Goal: Transaction & Acquisition: Download file/media

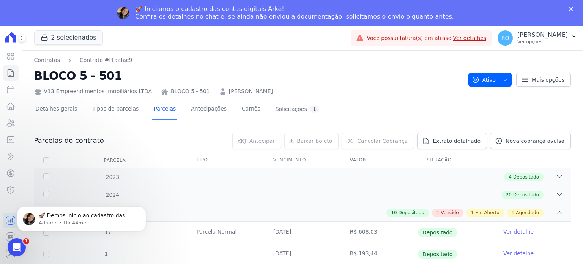
scroll to position [234, 0]
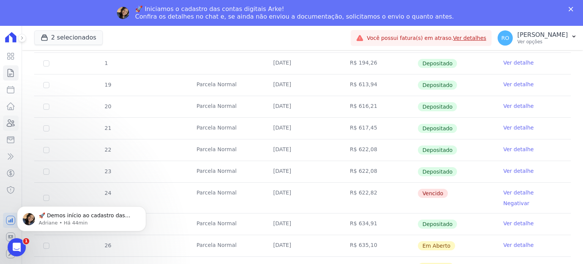
click at [14, 117] on link "Clientes" at bounding box center [11, 122] width 16 height 15
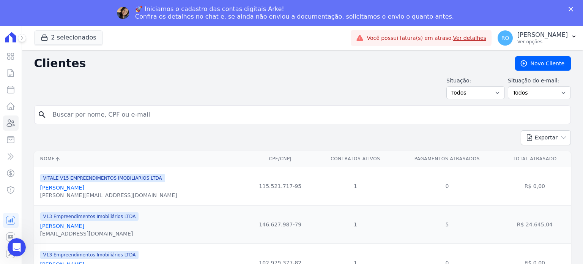
click at [73, 113] on input "search" at bounding box center [307, 114] width 519 height 15
type input "filipe"
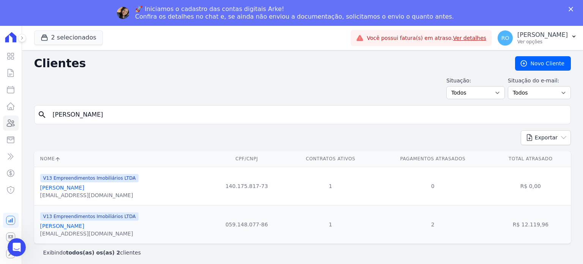
click at [71, 225] on link "Filipe Amorim Sampaio" at bounding box center [62, 226] width 44 height 6
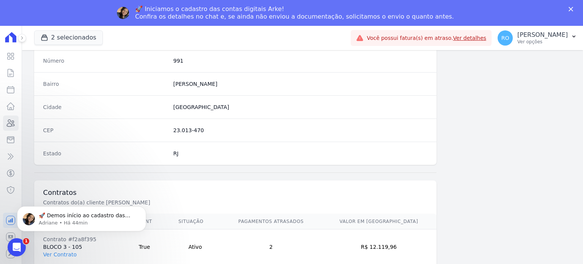
scroll to position [437, 0]
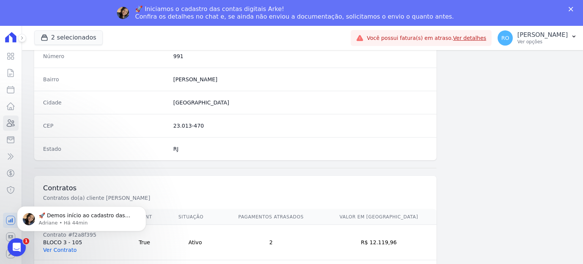
click at [61, 248] on link "Ver Contrato" at bounding box center [59, 250] width 33 height 6
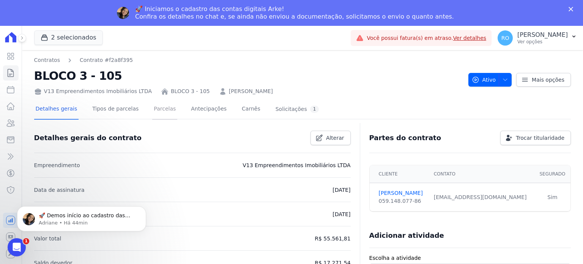
click at [152, 110] on link "Parcelas" at bounding box center [164, 109] width 25 height 20
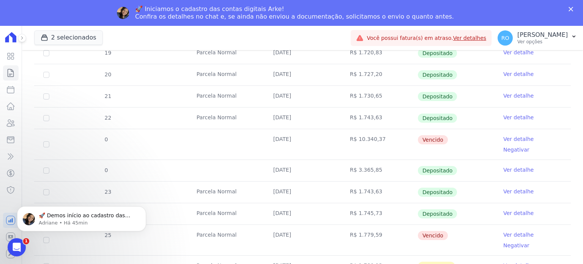
scroll to position [299, 0]
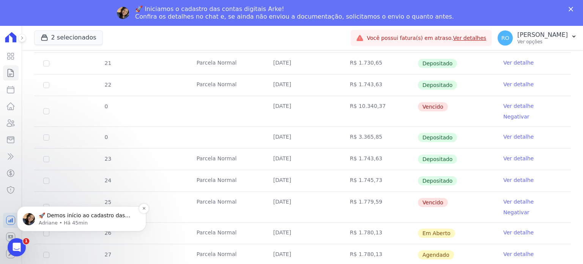
click at [81, 226] on p "Adriane • Há 45min" at bounding box center [88, 222] width 98 height 7
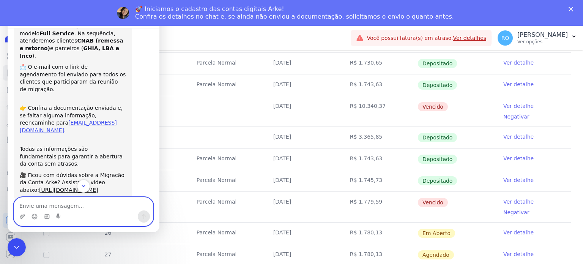
scroll to position [58, 0]
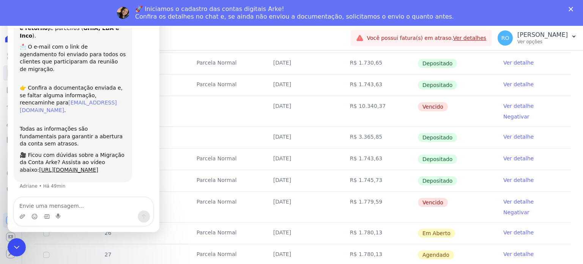
click at [50, 99] on link "adriane.brito@e-arke.com" at bounding box center [68, 106] width 97 height 14
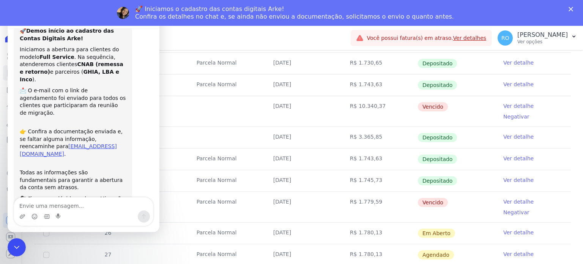
scroll to position [0, 0]
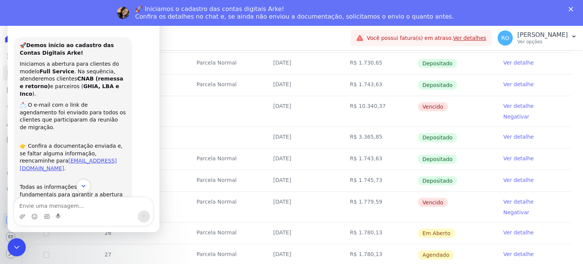
click at [83, 184] on icon "Scroll to bottom" at bounding box center [83, 186] width 7 height 7
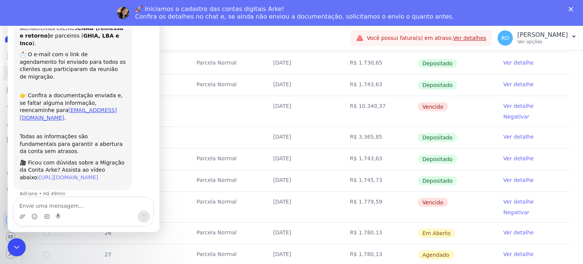
scroll to position [58, 0]
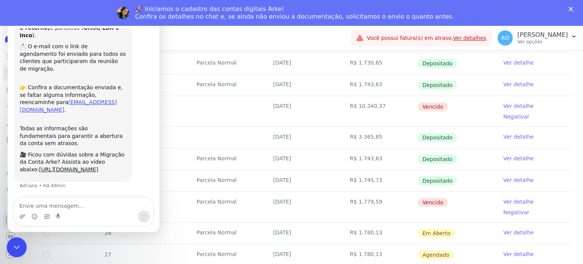
click at [11, 243] on icon "Encerramento do Messenger da Intercom" at bounding box center [15, 245] width 9 height 9
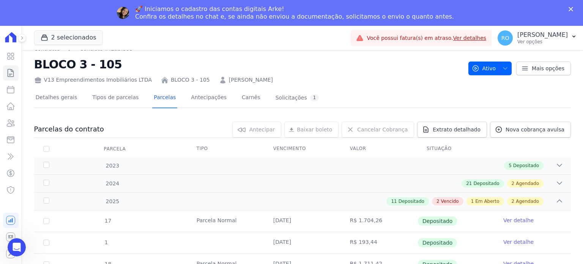
scroll to position [0, 0]
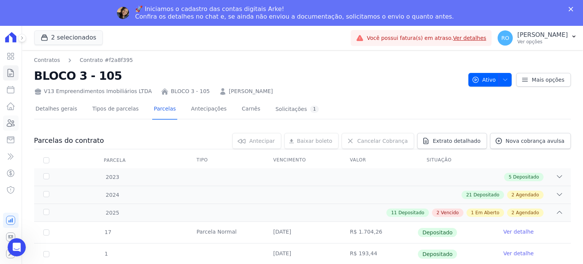
drag, startPoint x: 9, startPoint y: 123, endPoint x: 19, endPoint y: 123, distance: 9.1
click at [9, 123] on icon at bounding box center [10, 122] width 9 height 9
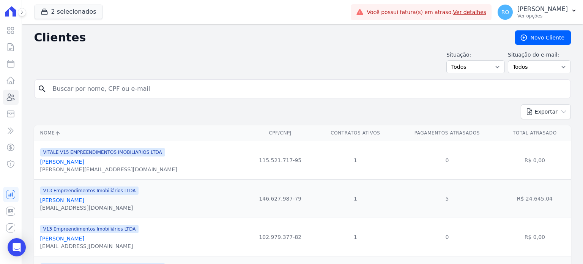
click at [78, 90] on input "search" at bounding box center [307, 88] width 519 height 15
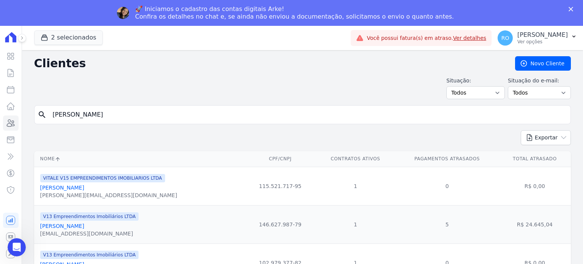
type input "adrian"
click at [83, 227] on link "Adrian Da Cunha Tavares Vieira" at bounding box center [62, 226] width 44 height 6
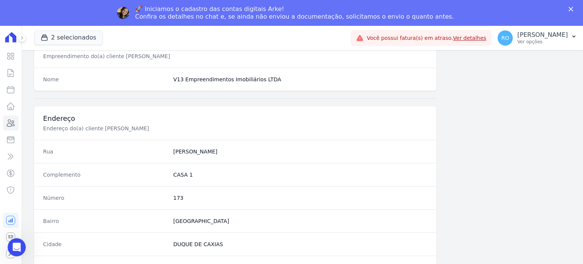
scroll to position [444, 0]
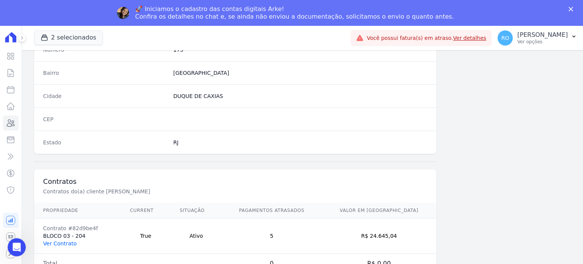
click at [64, 240] on link "Ver Contrato" at bounding box center [59, 243] width 33 height 6
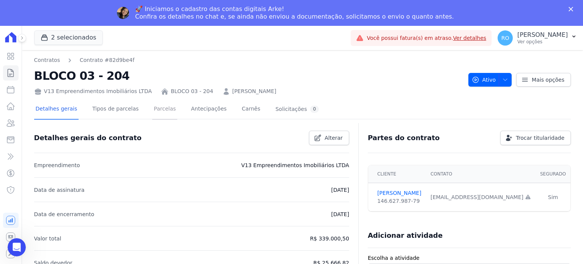
click at [152, 108] on link "Parcelas" at bounding box center [164, 109] width 25 height 20
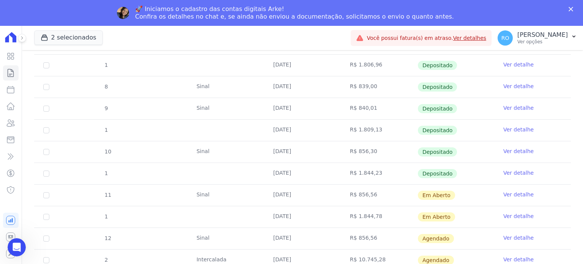
scroll to position [432, 0]
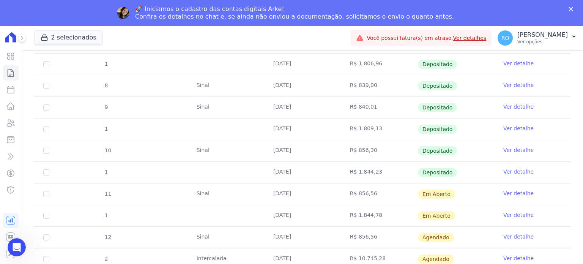
click at [520, 103] on link "Ver detalhe" at bounding box center [518, 107] width 30 height 8
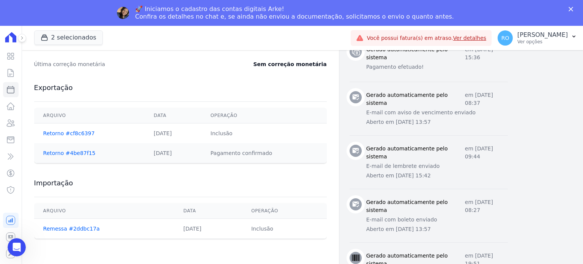
scroll to position [380, 0]
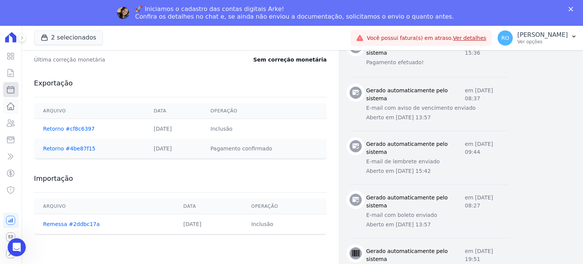
click at [8, 92] on icon at bounding box center [10, 89] width 9 height 9
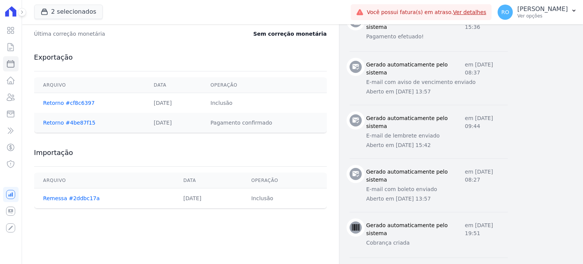
select select
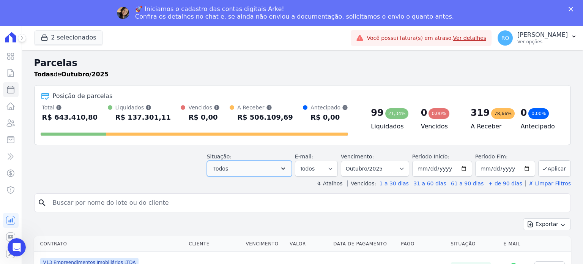
click at [269, 166] on button "Todos" at bounding box center [249, 169] width 85 height 16
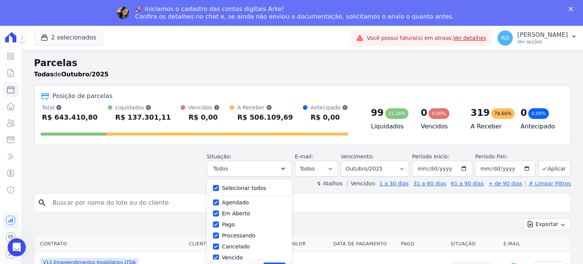
click at [241, 188] on label "Selecionar todos" at bounding box center [244, 188] width 44 height 6
click at [219, 188] on input "Selecionar todos" at bounding box center [216, 188] width 6 height 6
checkbox input "false"
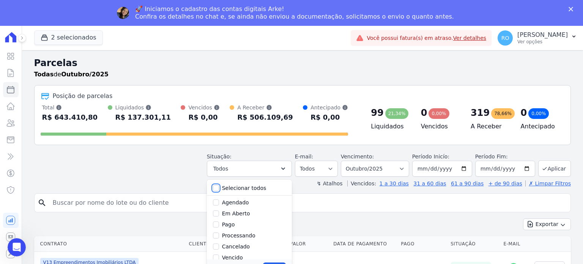
checkbox input "false"
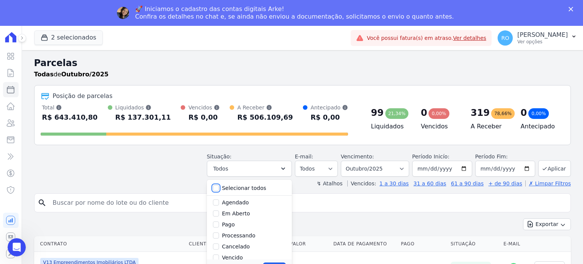
checkbox input "false"
click at [219, 211] on input "Pago" at bounding box center [216, 212] width 6 height 6
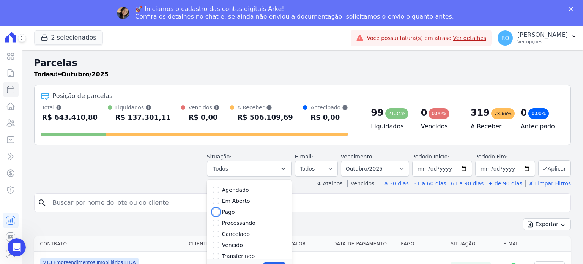
checkbox input "true"
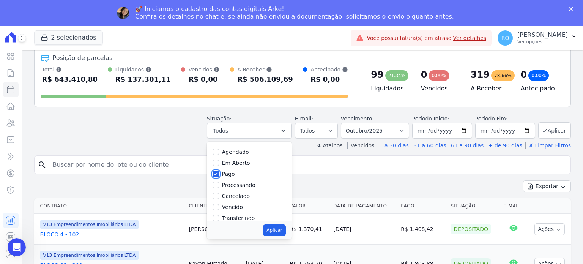
scroll to position [50, 0]
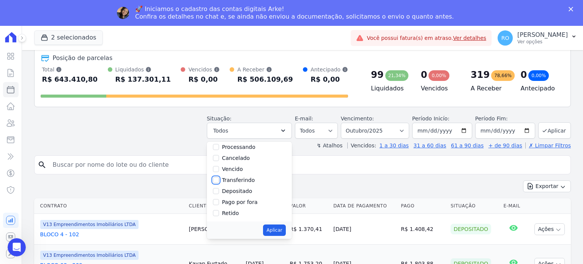
click at [219, 180] on input "Transferindo" at bounding box center [216, 180] width 6 height 6
checkbox input "true"
click at [219, 193] on div at bounding box center [216, 191] width 6 height 8
click at [219, 191] on input "Depositado" at bounding box center [216, 191] width 6 height 6
checkbox input "true"
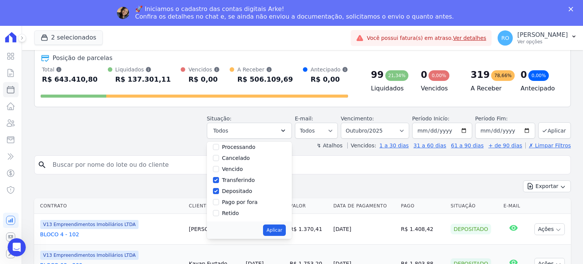
click at [327, 147] on div "↯ Atalhos Vencidos: 1 a 30 dias 31 a 60 dias 61 a 90 dias + de 90 dias ✗ Limpar…" at bounding box center [302, 146] width 537 height 8
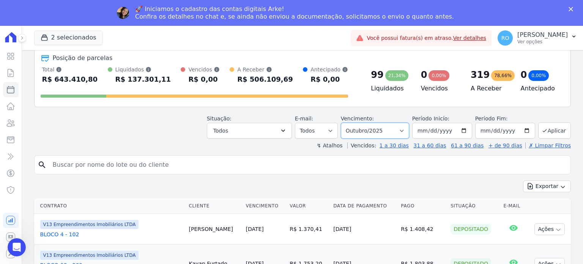
click at [405, 130] on select "Filtrar por período ──────── Todos os meses Agosto/2023 Setembro/2023 Outubro/2…" at bounding box center [375, 131] width 68 height 16
select select "09/2025"
click at [347, 123] on select "Filtrar por período ──────── Todos os meses Agosto/2023 Setembro/2023 Outubro/2…" at bounding box center [375, 131] width 68 height 16
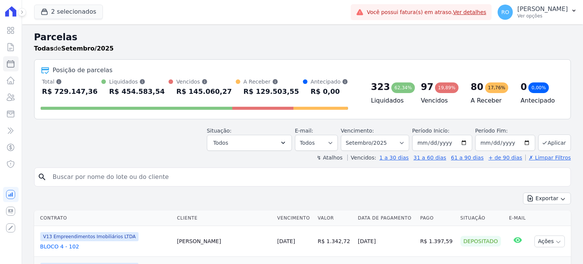
select select
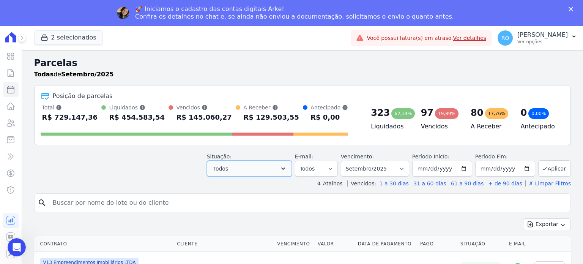
click at [273, 169] on button "Todos" at bounding box center [249, 169] width 85 height 16
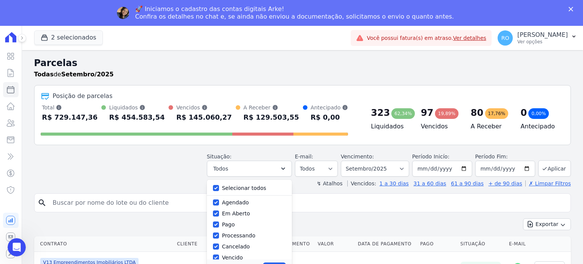
click at [238, 191] on div "Selecionar todos" at bounding box center [244, 188] width 44 height 8
click at [243, 188] on label "Selecionar todos" at bounding box center [244, 188] width 44 height 6
click at [219, 188] on input "Selecionar todos" at bounding box center [216, 188] width 6 height 6
checkbox input "false"
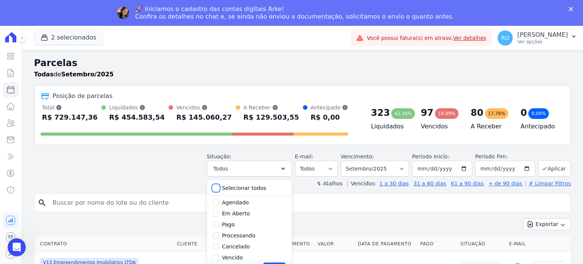
checkbox input "false"
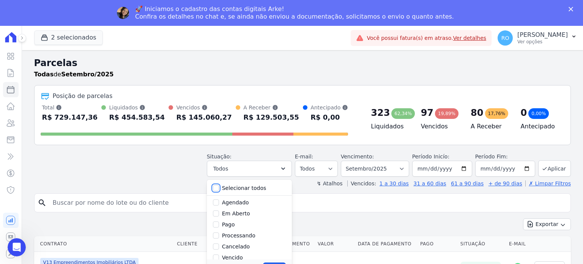
checkbox input "false"
drag, startPoint x: 237, startPoint y: 223, endPoint x: 232, endPoint y: 206, distance: 18.4
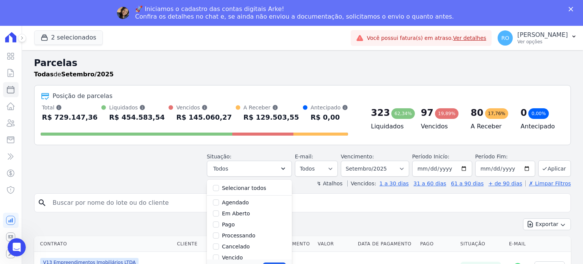
click at [235, 222] on label "Pago" at bounding box center [228, 224] width 13 height 6
click at [219, 222] on input "Pago" at bounding box center [216, 224] width 6 height 6
checkbox input "true"
click at [219, 218] on input "Transferindo" at bounding box center [216, 218] width 6 height 6
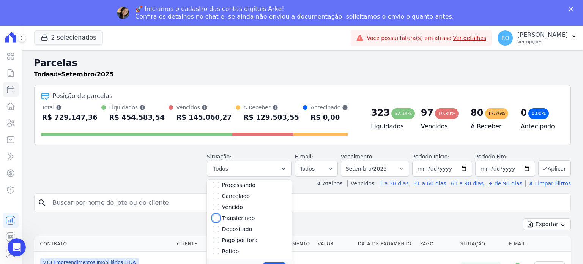
checkbox input "true"
click at [219, 230] on input "Depositado" at bounding box center [216, 229] width 6 height 6
checkbox input "true"
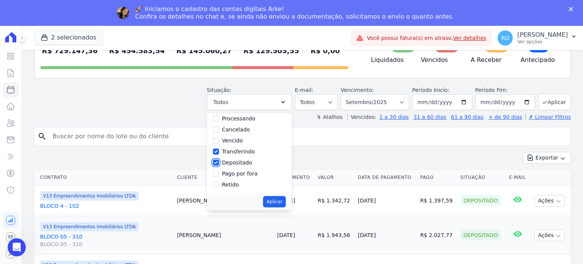
scroll to position [76, 0]
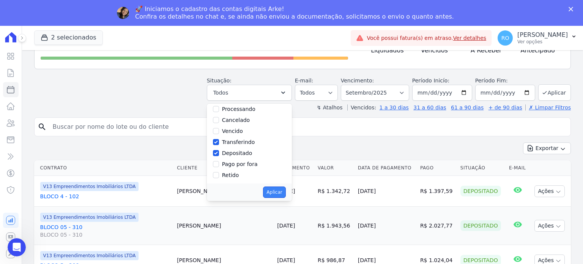
click at [279, 191] on button "Aplicar" at bounding box center [274, 191] width 22 height 11
select select "paid"
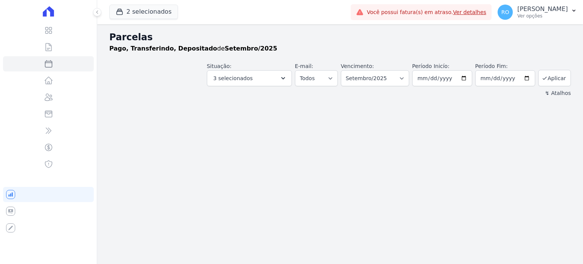
select select
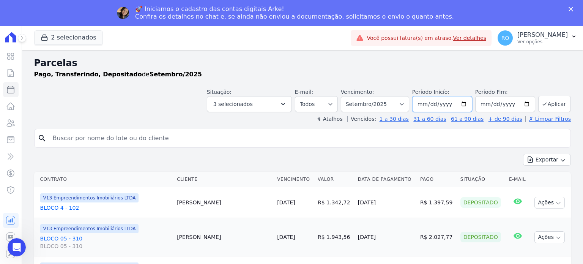
click at [463, 105] on input "[DATE]" at bounding box center [442, 104] width 60 height 16
type input "2025-09-20"
click at [545, 101] on button "Aplicar" at bounding box center [554, 104] width 33 height 16
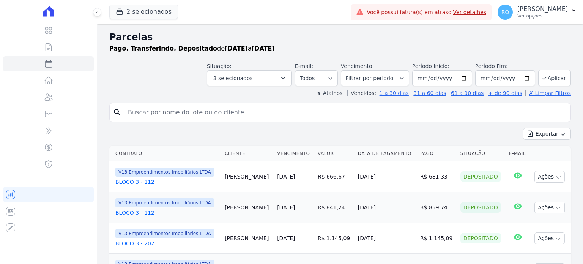
select select
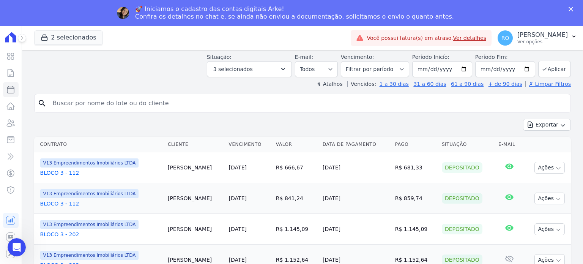
scroll to position [18, 0]
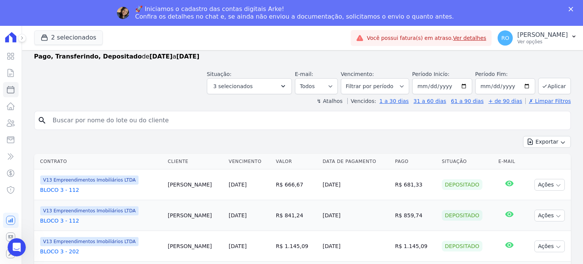
click at [143, 117] on input "search" at bounding box center [307, 120] width 519 height 15
type input "adrian"
select select
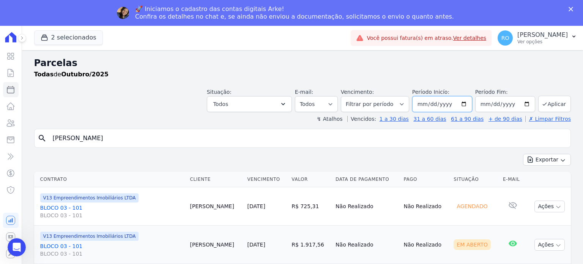
click at [464, 105] on input "2025-10-01" at bounding box center [442, 104] width 60 height 16
click at [290, 110] on button "Todos" at bounding box center [249, 104] width 85 height 16
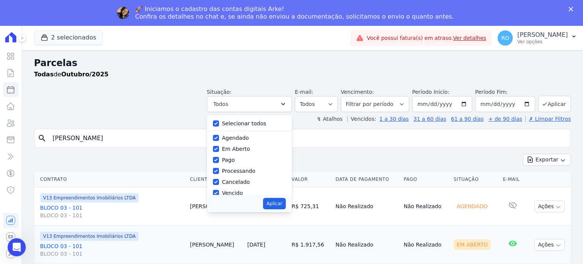
click at [248, 122] on label "Selecionar todos" at bounding box center [244, 123] width 44 height 6
click at [219, 122] on input "Selecionar todos" at bounding box center [216, 123] width 6 height 6
checkbox input "false"
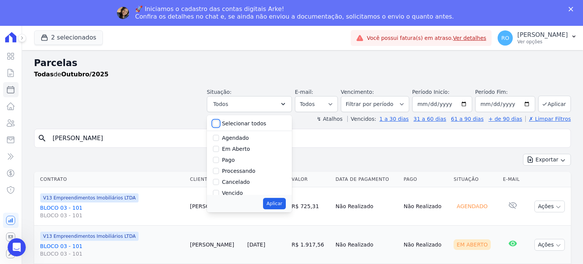
checkbox input "false"
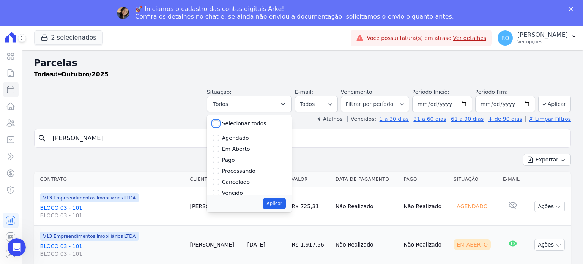
checkbox input "false"
click at [235, 158] on label "Pago" at bounding box center [228, 160] width 13 height 6
click at [219, 158] on input "Pago" at bounding box center [216, 160] width 6 height 6
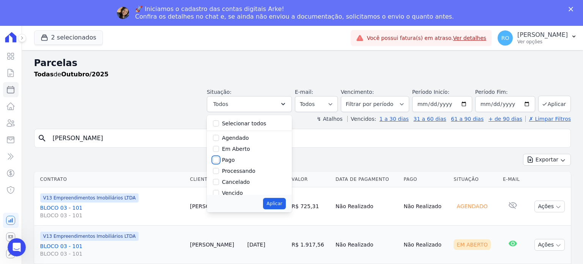
checkbox input "true"
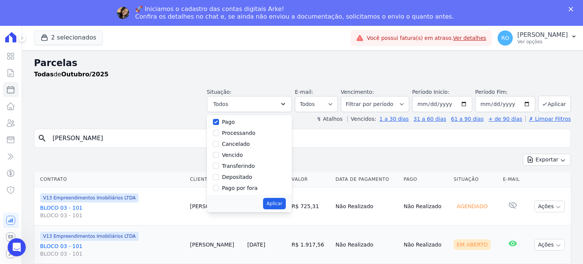
click at [236, 164] on label "Transferindo" at bounding box center [238, 166] width 33 height 6
click at [219, 164] on input "Transferindo" at bounding box center [216, 166] width 6 height 6
checkbox input "true"
click at [238, 175] on label "Depositado" at bounding box center [237, 177] width 30 height 6
click at [219, 175] on input "Depositado" at bounding box center [216, 177] width 6 height 6
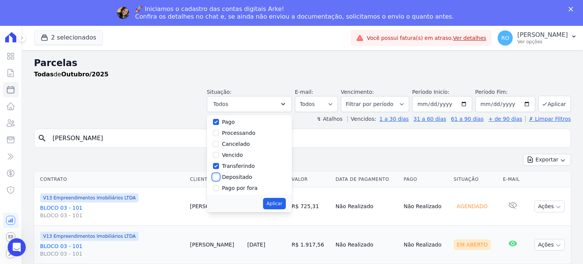
checkbox input "true"
click at [286, 200] on button "Aplicar" at bounding box center [274, 203] width 22 height 11
select select "paid"
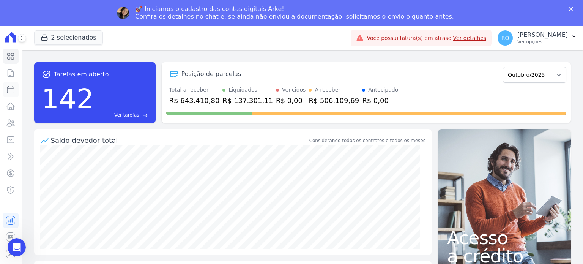
click at [9, 94] on icon at bounding box center [10, 89] width 9 height 9
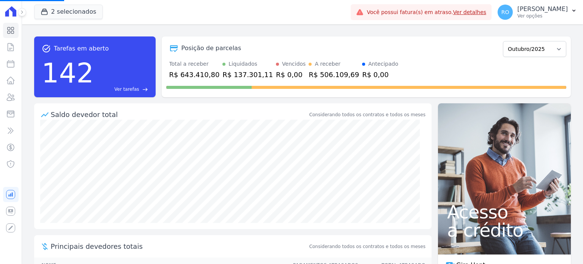
select select
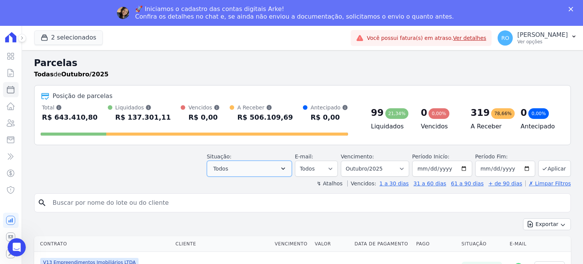
click at [287, 168] on icon "button" at bounding box center [283, 169] width 8 height 8
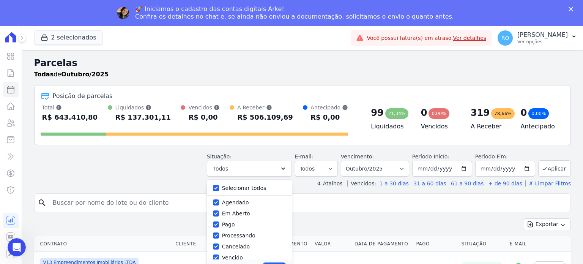
click at [255, 188] on label "Selecionar todos" at bounding box center [244, 188] width 44 height 6
click at [219, 188] on input "Selecionar todos" at bounding box center [216, 188] width 6 height 6
checkbox input "false"
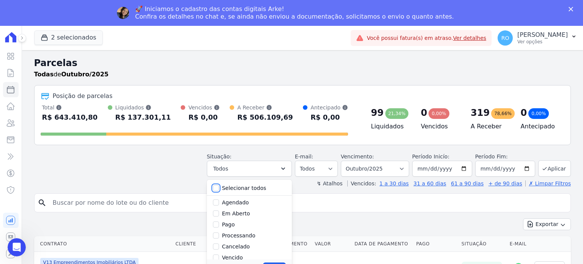
checkbox input "false"
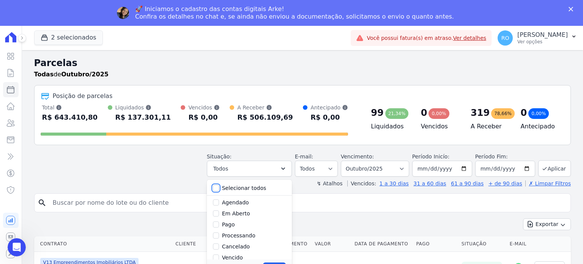
checkbox input "false"
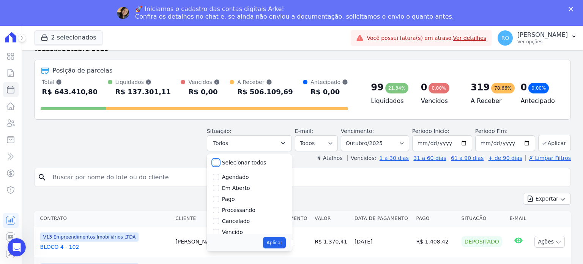
scroll to position [76, 0]
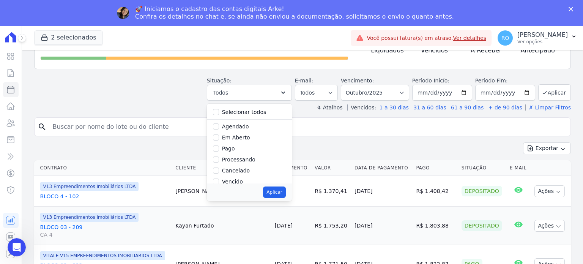
click at [234, 151] on label "Pago" at bounding box center [228, 148] width 13 height 6
click at [219, 151] on input "Pago" at bounding box center [216, 148] width 6 height 6
checkbox input "true"
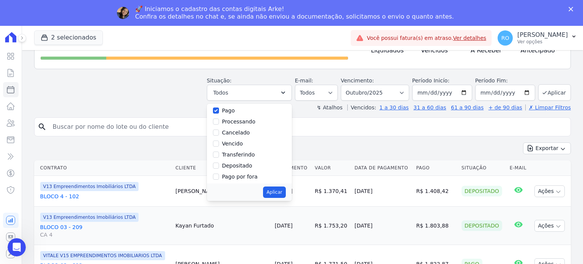
click at [237, 155] on label "Transferindo" at bounding box center [238, 154] width 33 height 6
click at [219, 155] on input "Transferindo" at bounding box center [216, 154] width 6 height 6
checkbox input "true"
drag, startPoint x: 234, startPoint y: 166, endPoint x: 269, endPoint y: 185, distance: 39.8
click at [234, 166] on label "Depositado" at bounding box center [237, 166] width 30 height 6
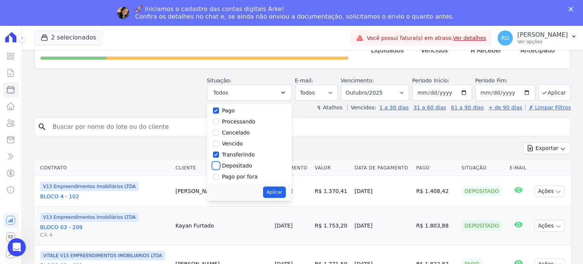
click at [219, 166] on input "Depositado" at bounding box center [216, 166] width 6 height 6
checkbox input "true"
click at [278, 191] on button "Aplicar" at bounding box center [274, 191] width 22 height 11
select select "paid"
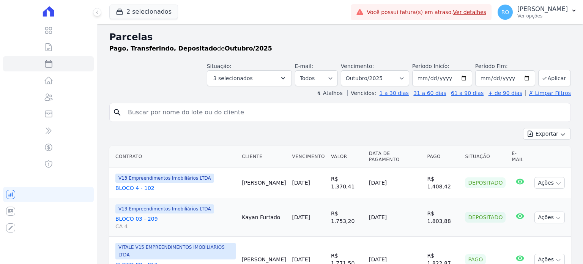
select select
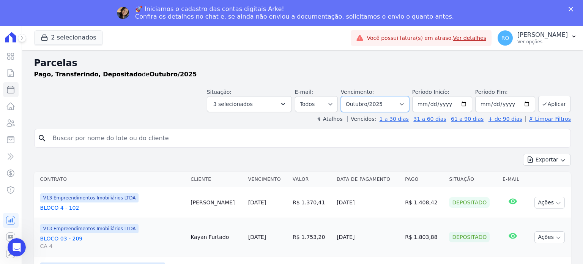
click at [404, 103] on select "Filtrar por período ──────── Todos os meses Agosto/2023 Setembro/2023 Outubro/2…" at bounding box center [375, 104] width 68 height 16
select select "09/2025"
click at [347, 96] on select "Filtrar por período ──────── Todos os meses Agosto/2023 Setembro/2023 Outubro/2…" at bounding box center [375, 104] width 68 height 16
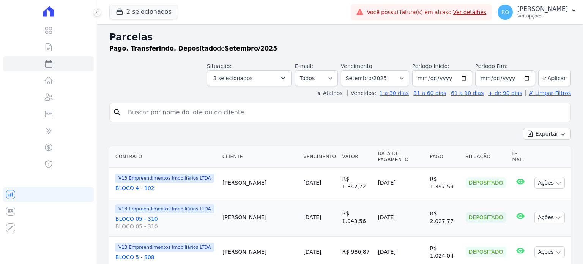
select select
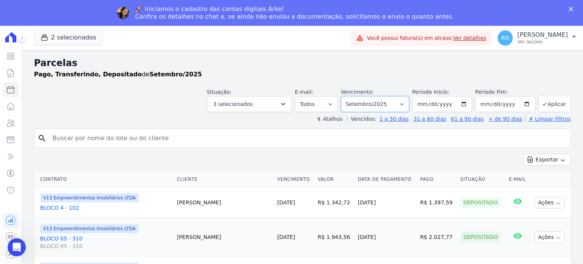
click at [404, 105] on select "Filtrar por período ──────── Todos os meses Agosto/2023 Setembro/2023 Outubro/2…" at bounding box center [375, 104] width 68 height 16
select select "08/2025"
click at [347, 96] on select "Filtrar por período ──────── Todos os meses Agosto/2023 Setembro/2023 Outubro/2…" at bounding box center [375, 104] width 68 height 16
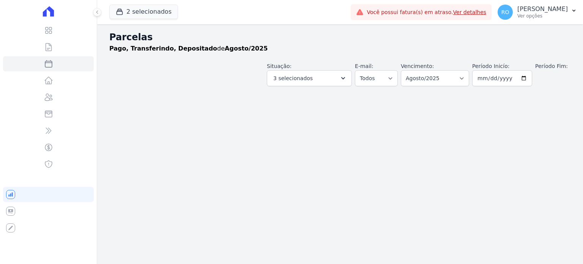
select select
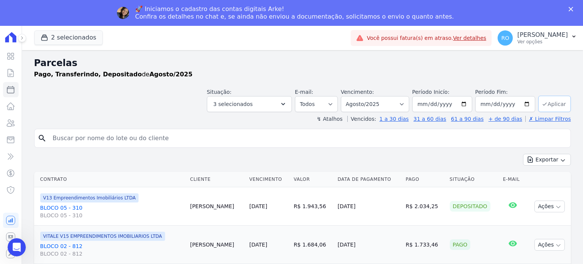
click at [552, 105] on button "Aplicar" at bounding box center [554, 104] width 33 height 16
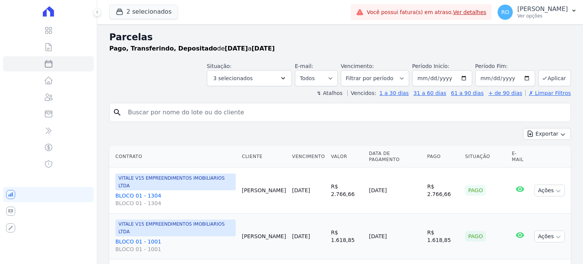
select select
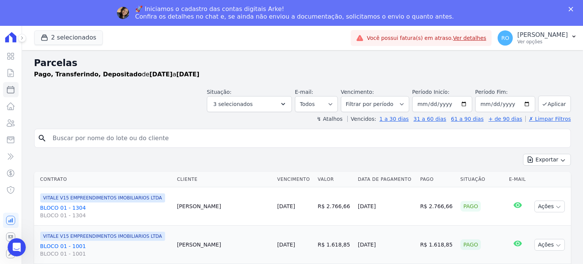
click at [122, 136] on input "search" at bounding box center [307, 138] width 519 height 15
type input "[PERSON_NAME]"
select select
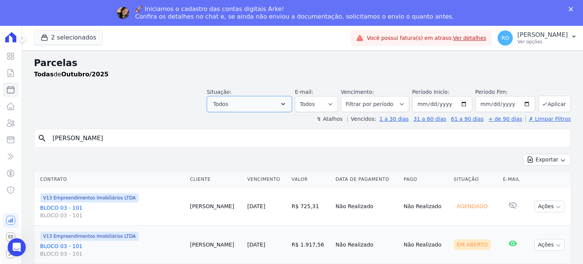
click at [287, 104] on icon "button" at bounding box center [283, 104] width 8 height 8
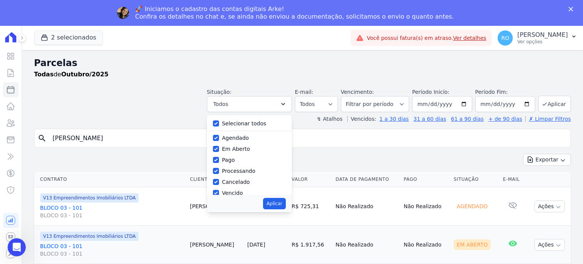
click at [233, 126] on label "Selecionar todos" at bounding box center [244, 123] width 44 height 6
click at [219, 126] on input "Selecionar todos" at bounding box center [216, 123] width 6 height 6
checkbox input "false"
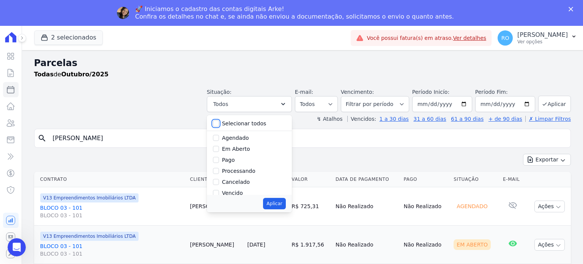
checkbox input "false"
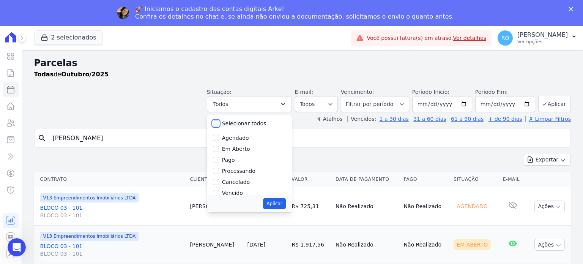
checkbox input "false"
drag, startPoint x: 234, startPoint y: 158, endPoint x: 237, endPoint y: 167, distance: 9.9
click at [234, 158] on label "Pago" at bounding box center [228, 160] width 13 height 6
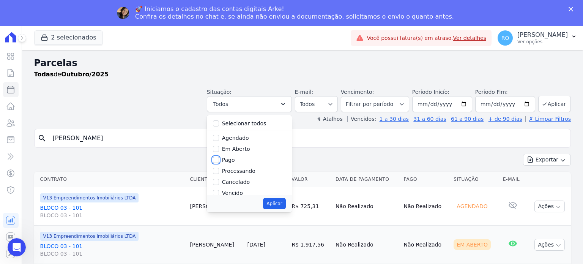
click at [219, 158] on input "Pago" at bounding box center [216, 160] width 6 height 6
checkbox input "true"
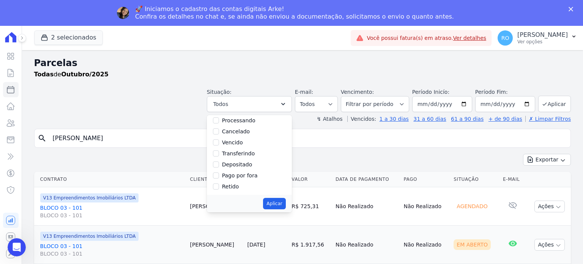
click at [236, 153] on label "Transferindo" at bounding box center [238, 153] width 33 height 6
click at [219, 153] on input "Transferindo" at bounding box center [216, 153] width 6 height 6
checkbox input "true"
drag, startPoint x: 237, startPoint y: 164, endPoint x: 276, endPoint y: 185, distance: 44.8
click at [237, 164] on label "Depositado" at bounding box center [237, 164] width 30 height 6
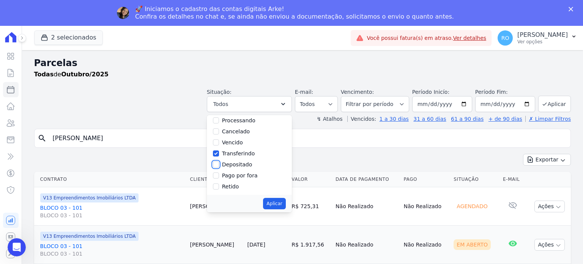
drag, startPoint x: 224, startPoint y: 163, endPoint x: 273, endPoint y: 186, distance: 54.9
click at [219, 163] on input "Depositado" at bounding box center [216, 164] width 6 height 6
checkbox input "true"
click at [281, 203] on button "Aplicar" at bounding box center [274, 203] width 22 height 11
select select "paid"
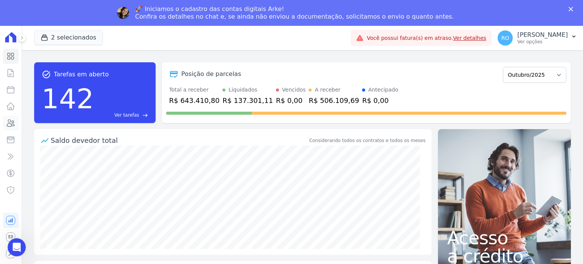
click at [18, 122] on link "Clientes" at bounding box center [11, 122] width 16 height 15
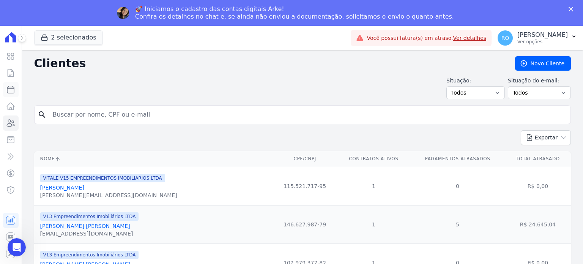
click at [8, 87] on icon at bounding box center [10, 89] width 7 height 7
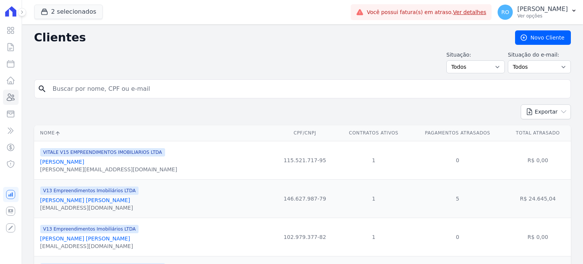
select select
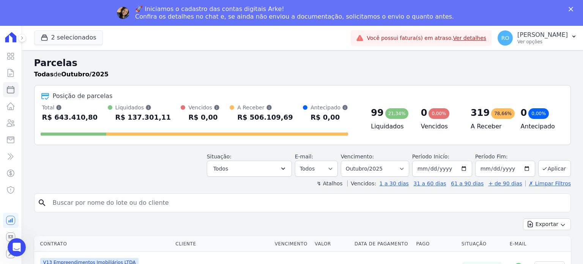
click at [88, 201] on input "search" at bounding box center [307, 202] width 519 height 15
type input "[PERSON_NAME]"
select select
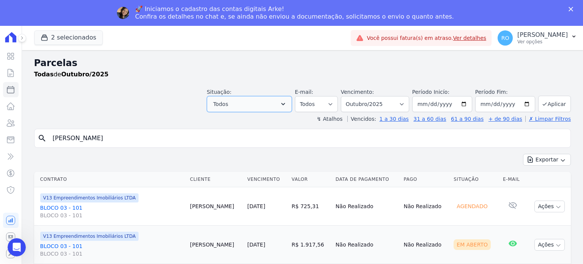
click at [292, 108] on button "Todos" at bounding box center [249, 104] width 85 height 16
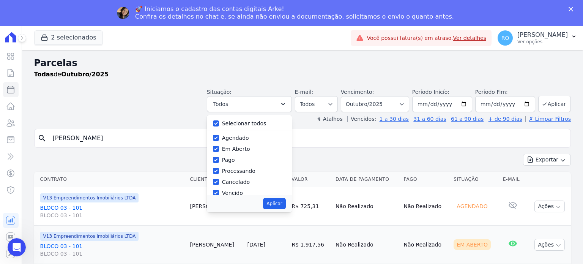
click at [242, 126] on label "Selecionar todos" at bounding box center [244, 123] width 44 height 6
click at [219, 126] on input "Selecionar todos" at bounding box center [216, 123] width 6 height 6
checkbox input "false"
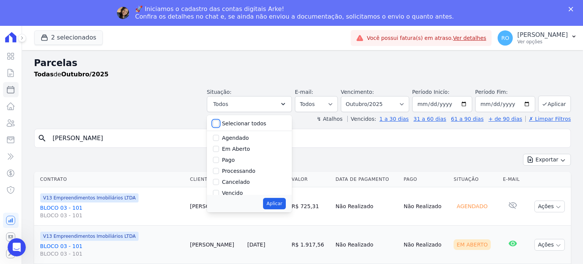
checkbox input "false"
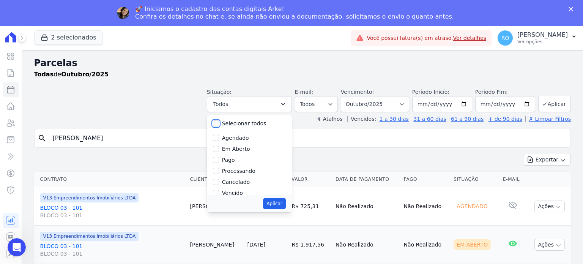
checkbox input "false"
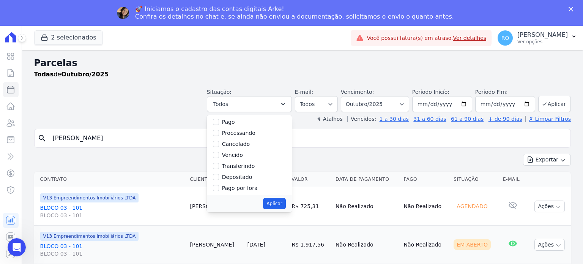
click at [235, 123] on label "Pago" at bounding box center [228, 122] width 13 height 6
click at [219, 123] on input "Pago" at bounding box center [216, 122] width 6 height 6
checkbox input "true"
click at [239, 167] on label "Transferindo" at bounding box center [238, 166] width 33 height 6
click at [219, 167] on input "Transferindo" at bounding box center [216, 166] width 6 height 6
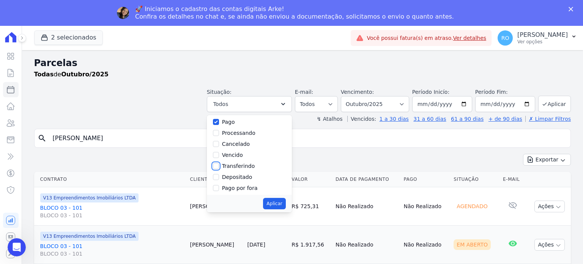
checkbox input "true"
click at [237, 177] on label "Depositado" at bounding box center [237, 177] width 30 height 6
click at [219, 177] on input "Depositado" at bounding box center [216, 177] width 6 height 6
checkbox input "true"
click at [279, 202] on button "Aplicar" at bounding box center [274, 203] width 22 height 11
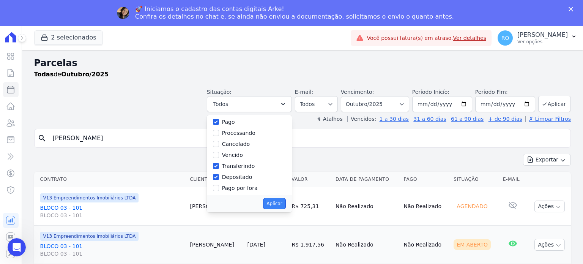
select select "paid"
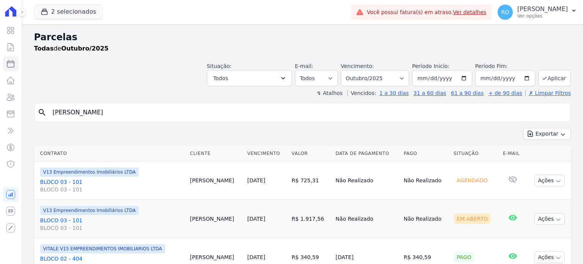
select select
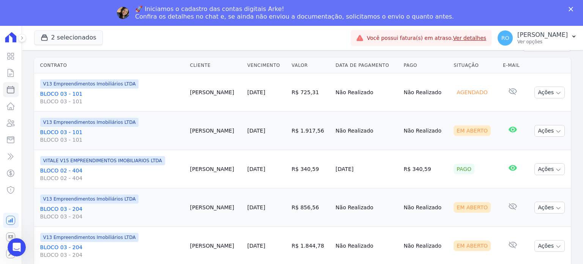
scroll to position [150, 0]
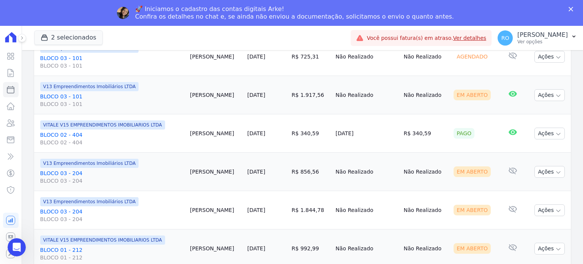
drag, startPoint x: 188, startPoint y: 170, endPoint x: 220, endPoint y: 170, distance: 32.3
click at [220, 170] on td "[PERSON_NAME]" at bounding box center [215, 172] width 57 height 38
copy td "[PERSON_NAME]"
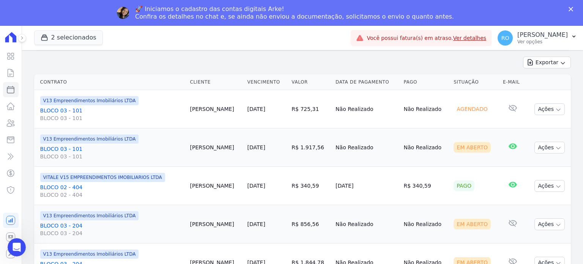
scroll to position [0, 0]
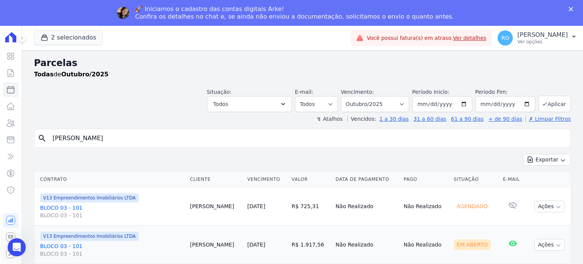
click at [205, 133] on input "[PERSON_NAME]" at bounding box center [307, 138] width 519 height 15
paste input "[PERSON_NAME]"
type input "[PERSON_NAME]"
select select
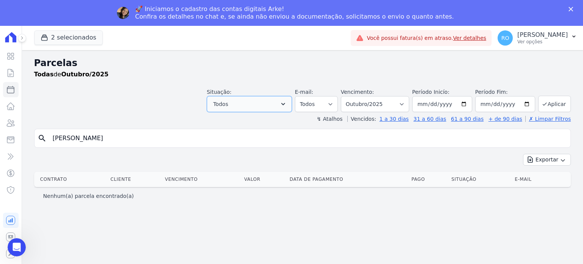
click at [285, 104] on icon "button" at bounding box center [283, 104] width 4 height 2
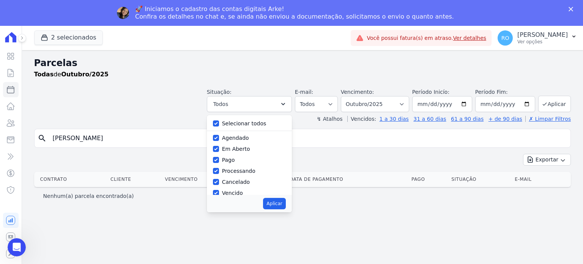
click at [255, 124] on label "Selecionar todos" at bounding box center [244, 123] width 44 height 6
click at [219, 124] on input "Selecionar todos" at bounding box center [216, 123] width 6 height 6
checkbox input "false"
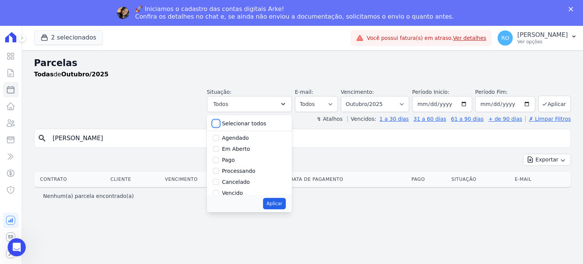
checkbox input "false"
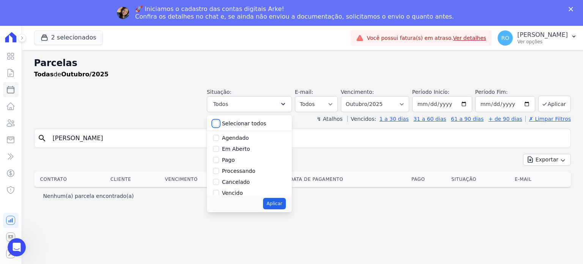
checkbox input "false"
click at [235, 162] on label "Pago" at bounding box center [228, 160] width 13 height 6
click at [219, 162] on input "Pago" at bounding box center [216, 160] width 6 height 6
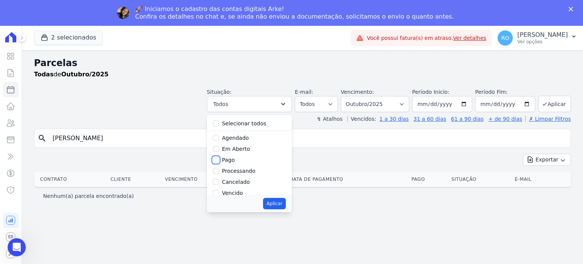
checkbox input "true"
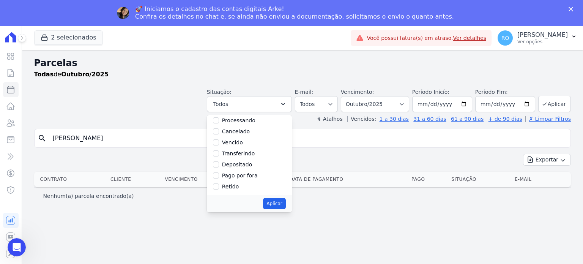
click at [245, 154] on label "Transferindo" at bounding box center [238, 153] width 33 height 6
click at [219, 154] on input "Transferindo" at bounding box center [216, 153] width 6 height 6
checkbox input "true"
drag, startPoint x: 245, startPoint y: 165, endPoint x: 283, endPoint y: 186, distance: 43.7
click at [245, 166] on label "Depositado" at bounding box center [237, 164] width 30 height 6
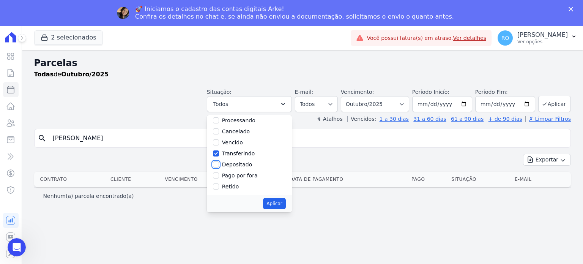
click at [219, 166] on input "Depositado" at bounding box center [216, 164] width 6 height 6
checkbox input "true"
click at [286, 200] on button "Aplicar" at bounding box center [274, 203] width 22 height 11
select select "paid"
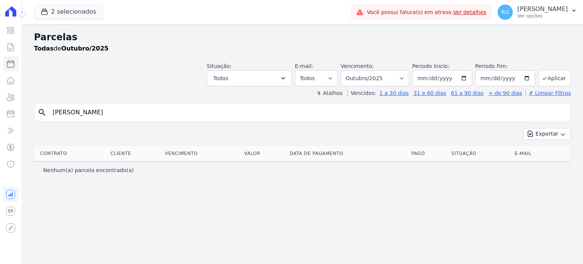
select select "paid"
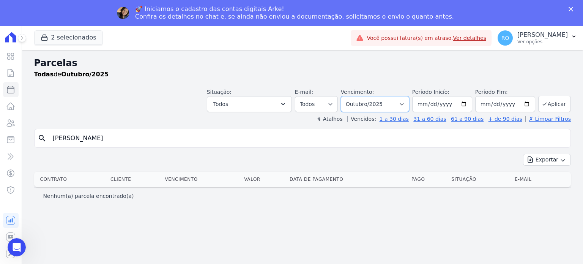
click at [407, 102] on select "Filtrar por período ──────── Todos os meses Agosto/2023 Setembro/2023 Outubro/2…" at bounding box center [375, 104] width 68 height 16
select select "08/2025"
click at [353, 96] on select "Filtrar por período ──────── Todos os meses Agosto/2023 Setembro/2023 Outubro/2…" at bounding box center [375, 104] width 68 height 16
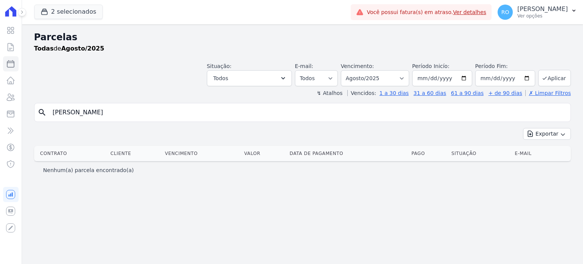
select select
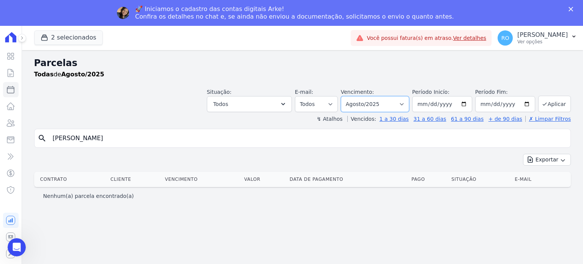
click at [393, 105] on select "Filtrar por período ──────── Todos os meses Agosto/2023 Setembro/2023 Outubro/2…" at bounding box center [375, 104] width 68 height 16
click at [292, 155] on div "Exportar Exportar PDF Exportar CSV" at bounding box center [302, 163] width 537 height 18
click at [374, 104] on select "Filtrar por período ──────── Todos os meses Agosto/2023 Setembro/2023 Outubro/2…" at bounding box center [375, 104] width 68 height 16
select select "09/2025"
click at [353, 96] on select "Filtrar por período ──────── Todos os meses Agosto/2023 Setembro/2023 Outubro/2…" at bounding box center [375, 104] width 68 height 16
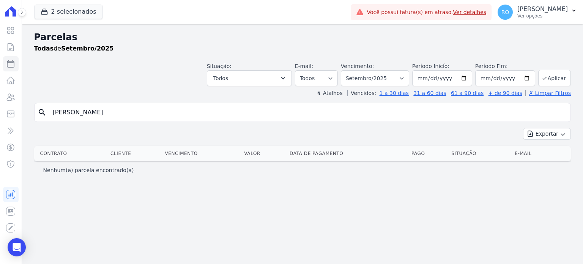
select select
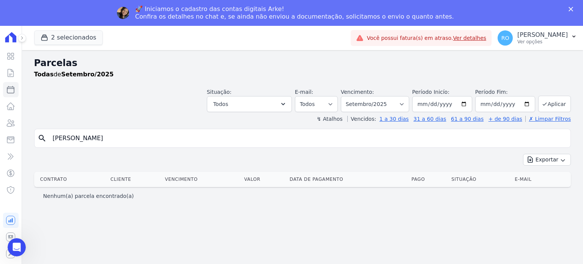
click at [80, 139] on input "[PERSON_NAME]" at bounding box center [307, 138] width 519 height 15
type input "[PERSON_NAME]"
select select
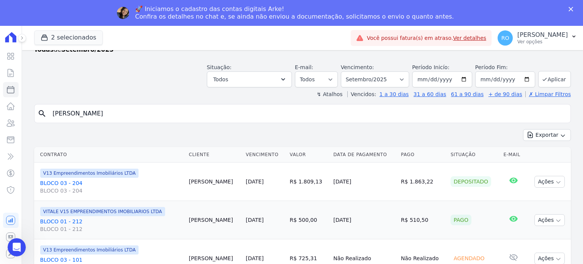
scroll to position [38, 0]
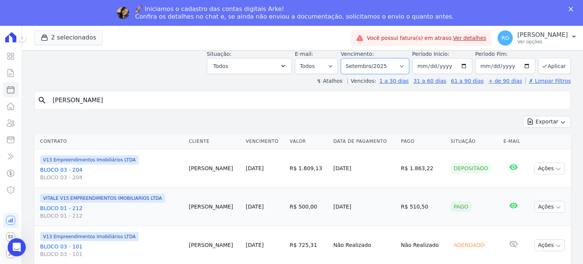
click at [403, 65] on select "Filtrar por período ──────── Todos os meses Agosto/2023 Setembro/2023 Outubro/2…" at bounding box center [375, 66] width 68 height 16
click at [291, 118] on div "Exportar Exportar PDF Exportar CSV" at bounding box center [302, 125] width 537 height 18
click at [278, 66] on button "Todos" at bounding box center [249, 66] width 85 height 16
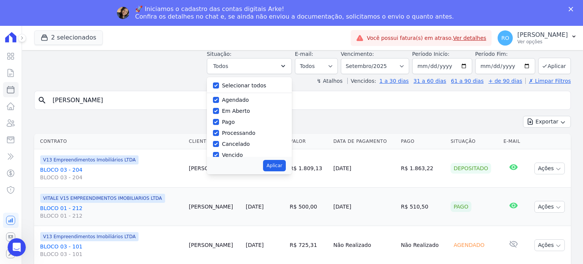
click at [241, 84] on label "Selecionar todos" at bounding box center [244, 85] width 44 height 6
click at [219, 84] on input "Selecionar todos" at bounding box center [216, 85] width 6 height 6
checkbox input "false"
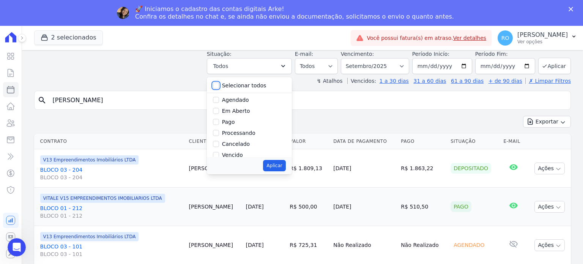
checkbox input "false"
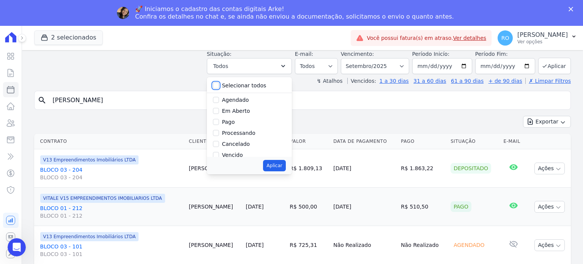
checkbox input "false"
click at [234, 122] on label "Pago" at bounding box center [228, 122] width 13 height 6
click at [219, 122] on input "Pago" at bounding box center [216, 122] width 6 height 6
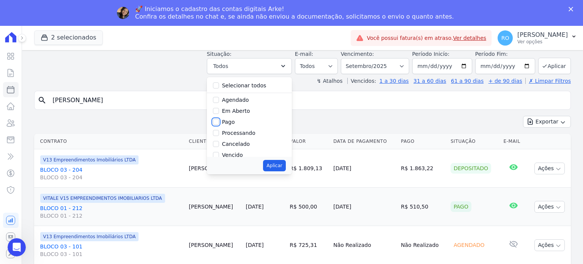
checkbox input "true"
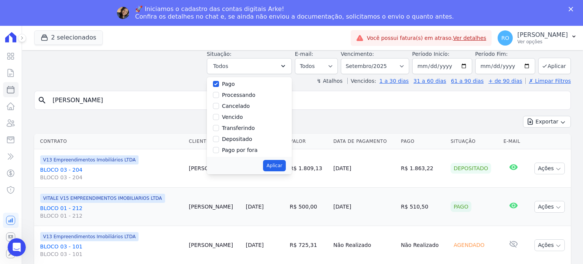
click at [236, 130] on label "Transferindo" at bounding box center [238, 128] width 33 height 6
click at [219, 130] on input "Transferindo" at bounding box center [216, 128] width 6 height 6
checkbox input "true"
click at [234, 139] on label "Depositado" at bounding box center [237, 139] width 30 height 6
click at [219, 139] on input "Depositado" at bounding box center [216, 139] width 6 height 6
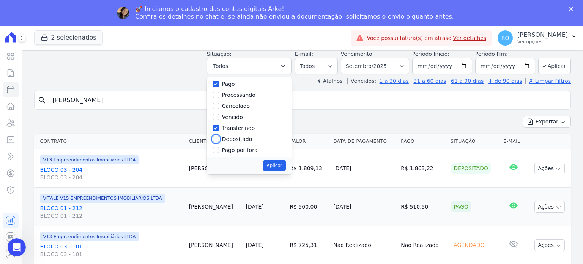
checkbox input "true"
click at [281, 163] on button "Aplicar" at bounding box center [274, 165] width 22 height 11
select select "paid"
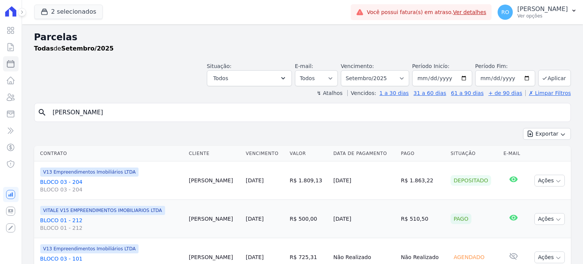
select select "paid"
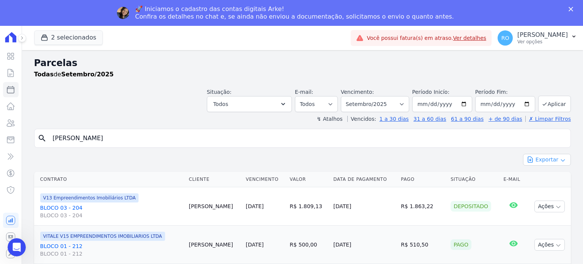
click at [538, 162] on button "Exportar" at bounding box center [547, 160] width 48 height 12
click at [541, 191] on span "Exportar CSV" at bounding box center [546, 191] width 40 height 8
click at [399, 105] on select "Filtrar por período ──────── Todos os meses Agosto/2023 Setembro/2023 Outubro/2…" at bounding box center [375, 104] width 68 height 16
select select "08/2025"
click at [347, 96] on select "Filtrar por período ──────── Todos os meses Agosto/2023 Setembro/2023 Outubro/2…" at bounding box center [375, 104] width 68 height 16
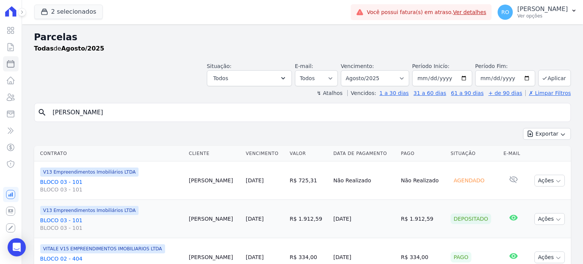
select select
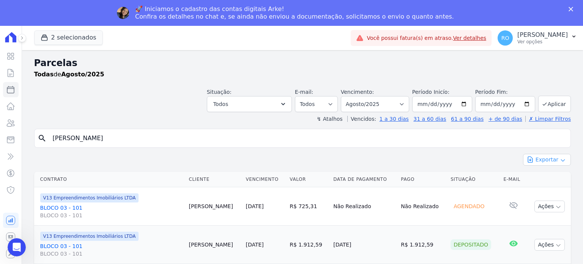
click at [550, 161] on button "Exportar" at bounding box center [547, 160] width 48 height 12
click at [544, 188] on span "Exportar CSV" at bounding box center [546, 191] width 40 height 8
click at [66, 208] on link "BLOCO 03 - 101 BLOCO 03 - 101" at bounding box center [111, 211] width 143 height 15
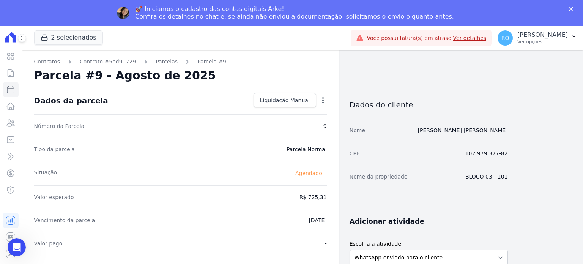
select select
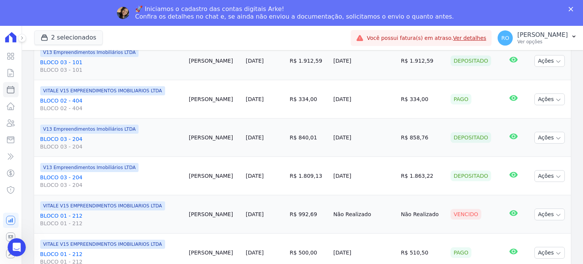
scroll to position [188, 0]
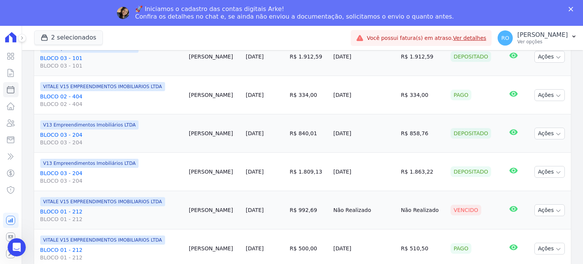
click at [63, 171] on link "BLOCO 03 - 204 BLOCO 03 - 204" at bounding box center [111, 176] width 143 height 15
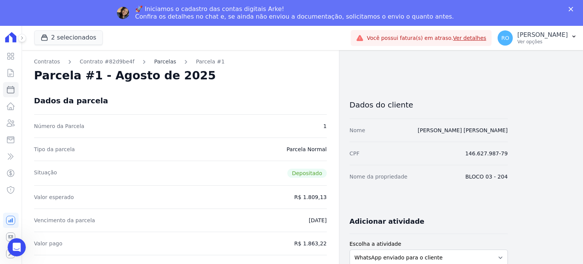
click at [154, 63] on link "Parcelas" at bounding box center [165, 62] width 22 height 8
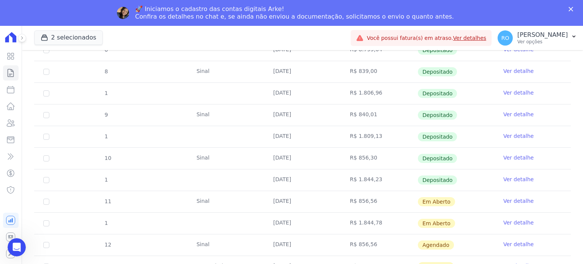
scroll to position [432, 0]
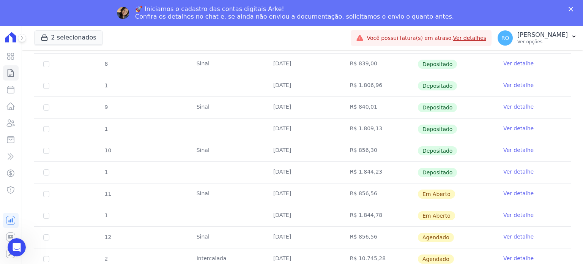
click at [509, 105] on link "Ver detalhe" at bounding box center [518, 107] width 30 height 8
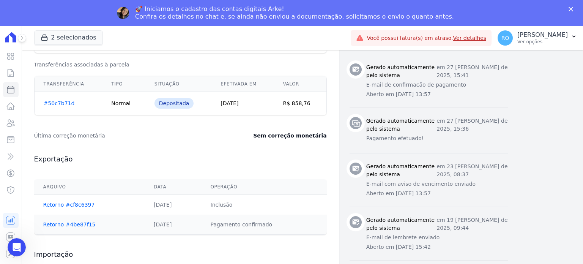
scroll to position [266, 0]
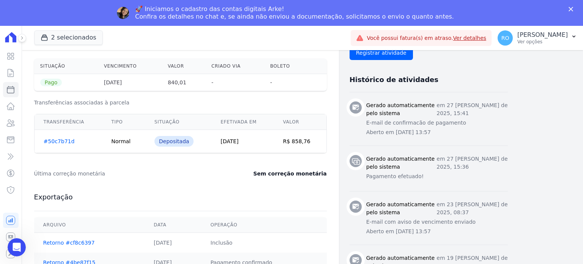
click at [63, 138] on link "#50c7b71d" at bounding box center [59, 141] width 31 height 6
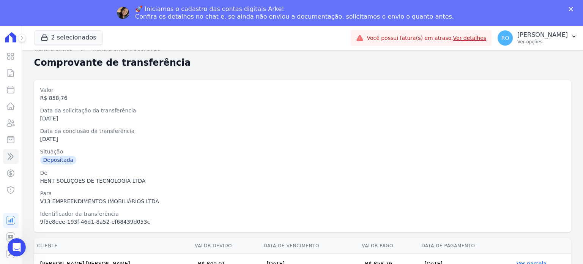
scroll to position [21, 0]
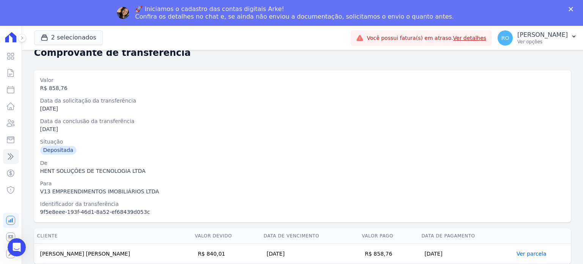
click at [527, 253] on link "Ver parcela" at bounding box center [532, 254] width 30 height 6
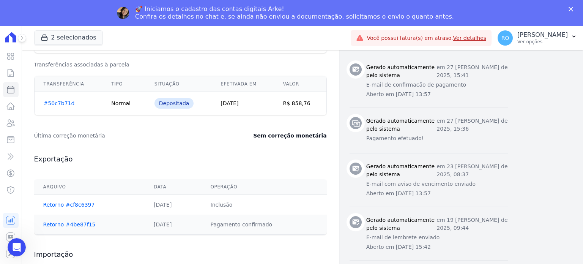
scroll to position [342, 0]
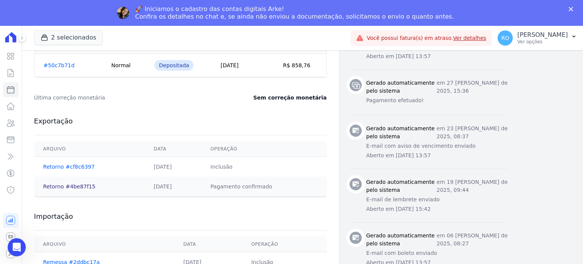
click at [65, 186] on link "Retorno #4be87f15" at bounding box center [69, 186] width 52 height 6
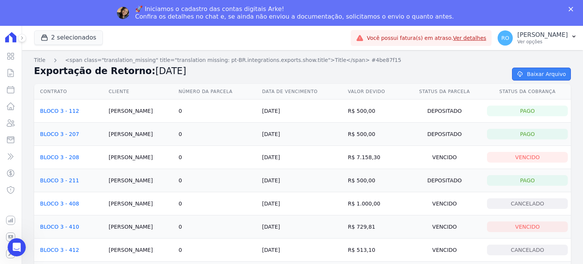
click at [522, 74] on link "Baixar Arquivo" at bounding box center [541, 74] width 59 height 13
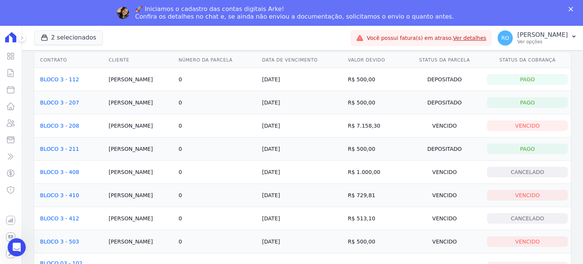
scroll to position [85, 0]
